Goal: Information Seeking & Learning: Find specific fact

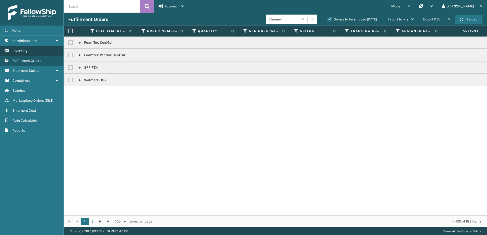
click at [24, 52] on span "Inventory" at bounding box center [19, 50] width 15 height 4
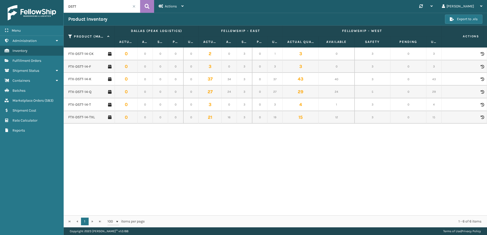
click at [92, 2] on input "DSTT" at bounding box center [102, 6] width 76 height 13
paste input "‎FTX-ADJ-GWL"
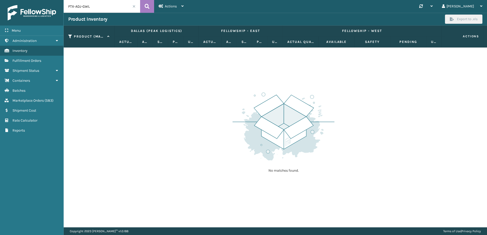
drag, startPoint x: 95, startPoint y: 5, endPoint x: 81, endPoint y: 6, distance: 13.3
click at [81, 6] on input "‎FTX-ADJ-GWL" at bounding box center [102, 6] width 76 height 13
type input "‎FTX-ADJ"
drag, startPoint x: 83, startPoint y: 5, endPoint x: 56, endPoint y: 5, distance: 27.3
click at [56, 0] on div "Menu Administration Inventory Fulfillment Orders Shipment Status Containers Bat…" at bounding box center [243, 0] width 487 height 0
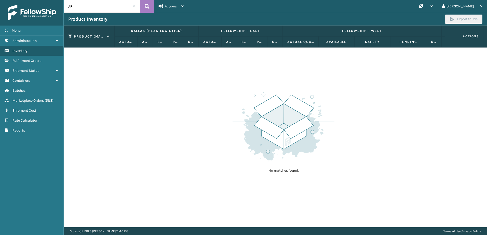
type input "AFT"
type input "f"
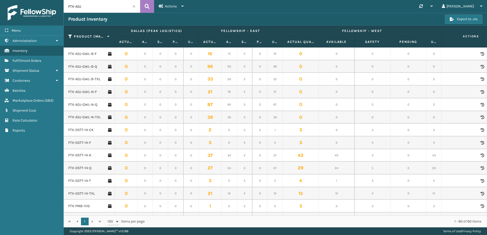
type input "FTX-ADJ"
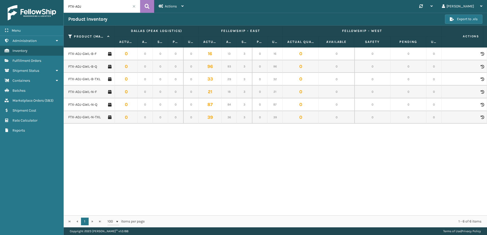
click at [342, 216] on div "1 1 100 items per page 1 - 6 of 6 items" at bounding box center [276, 221] width 424 height 12
